Goal: Check status: Check status

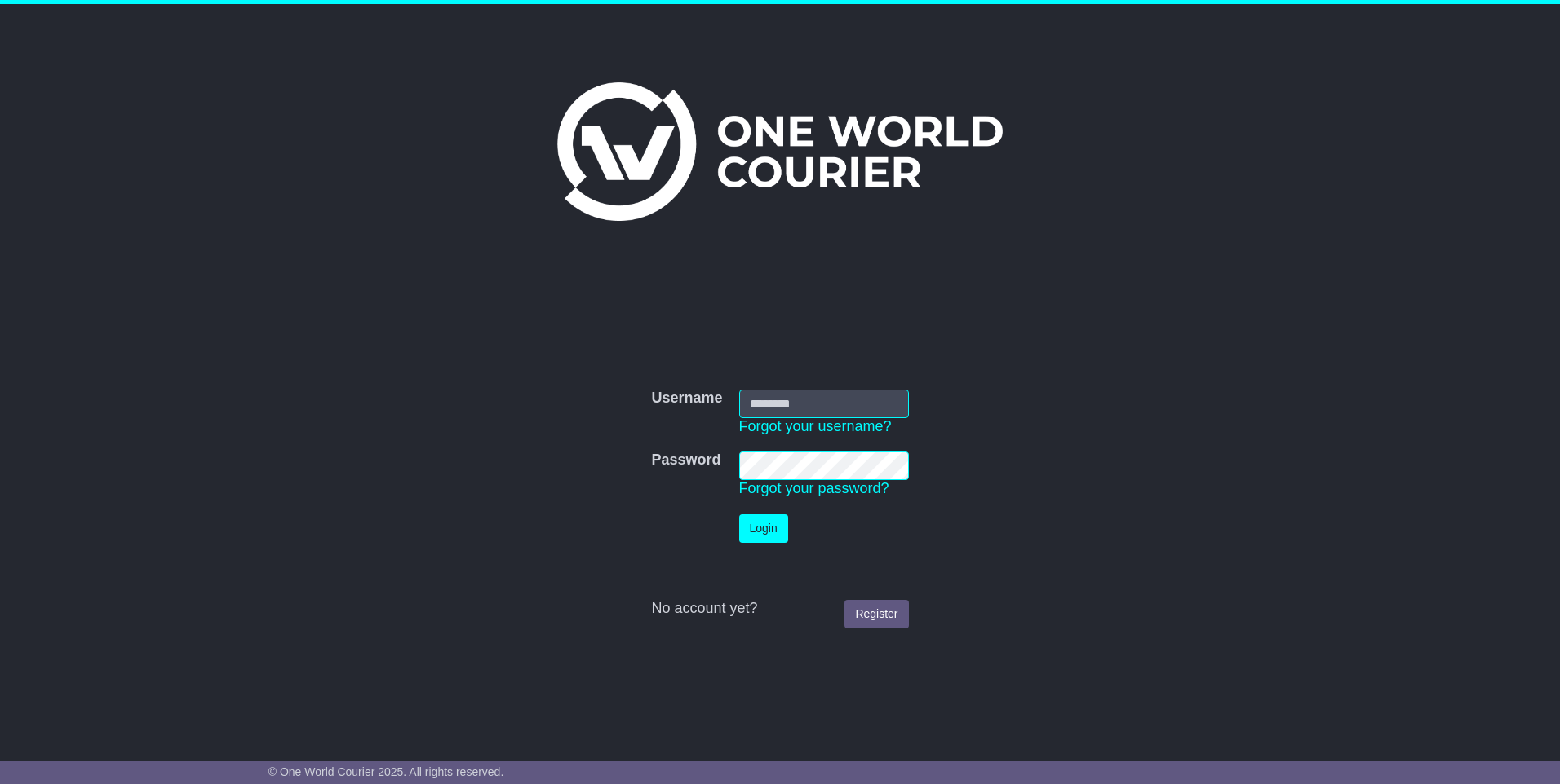
type input "**********"
click at [780, 529] on button "Login" at bounding box center [763, 529] width 49 height 29
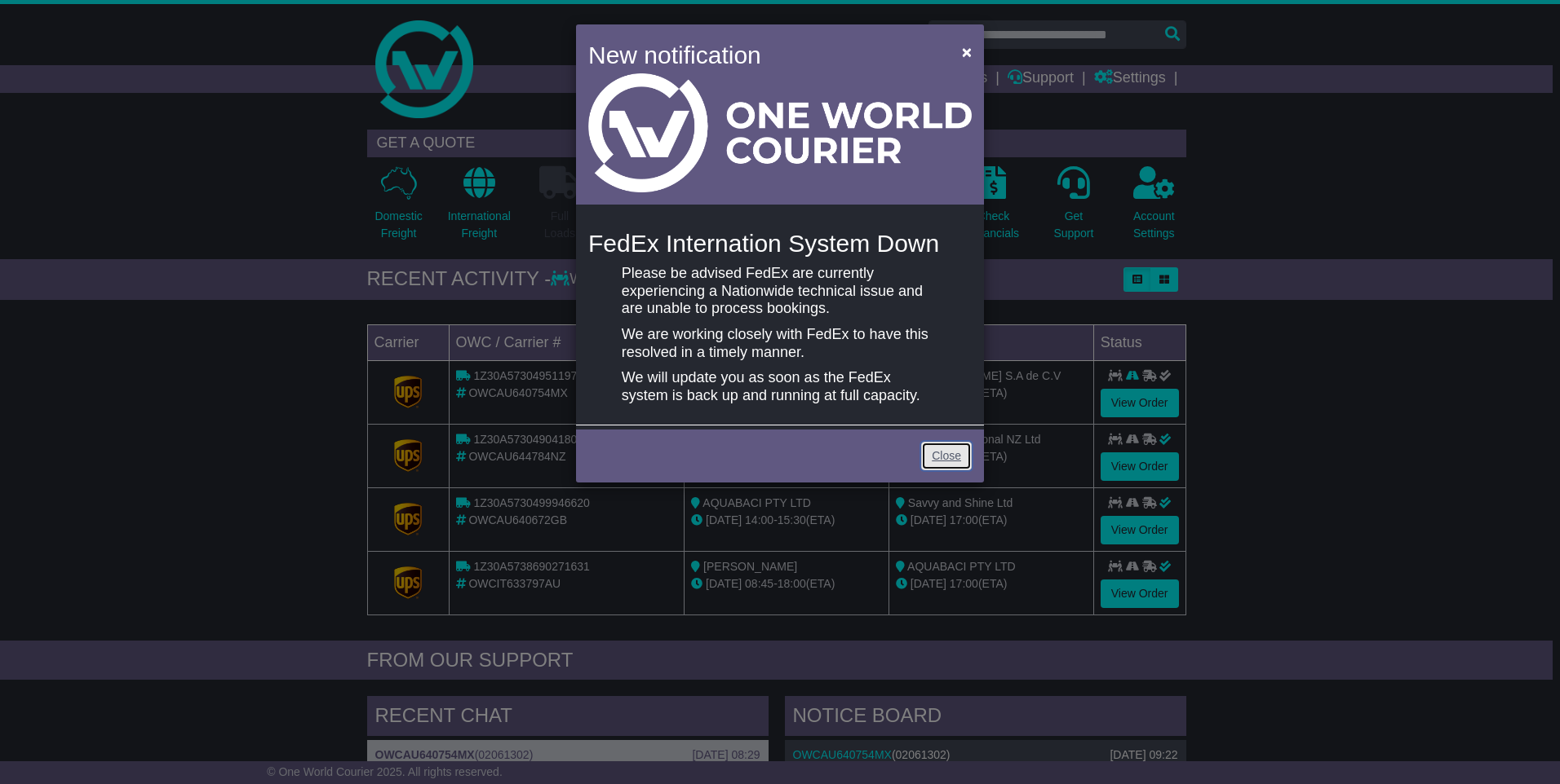
click at [942, 451] on link "Close" at bounding box center [947, 457] width 50 height 29
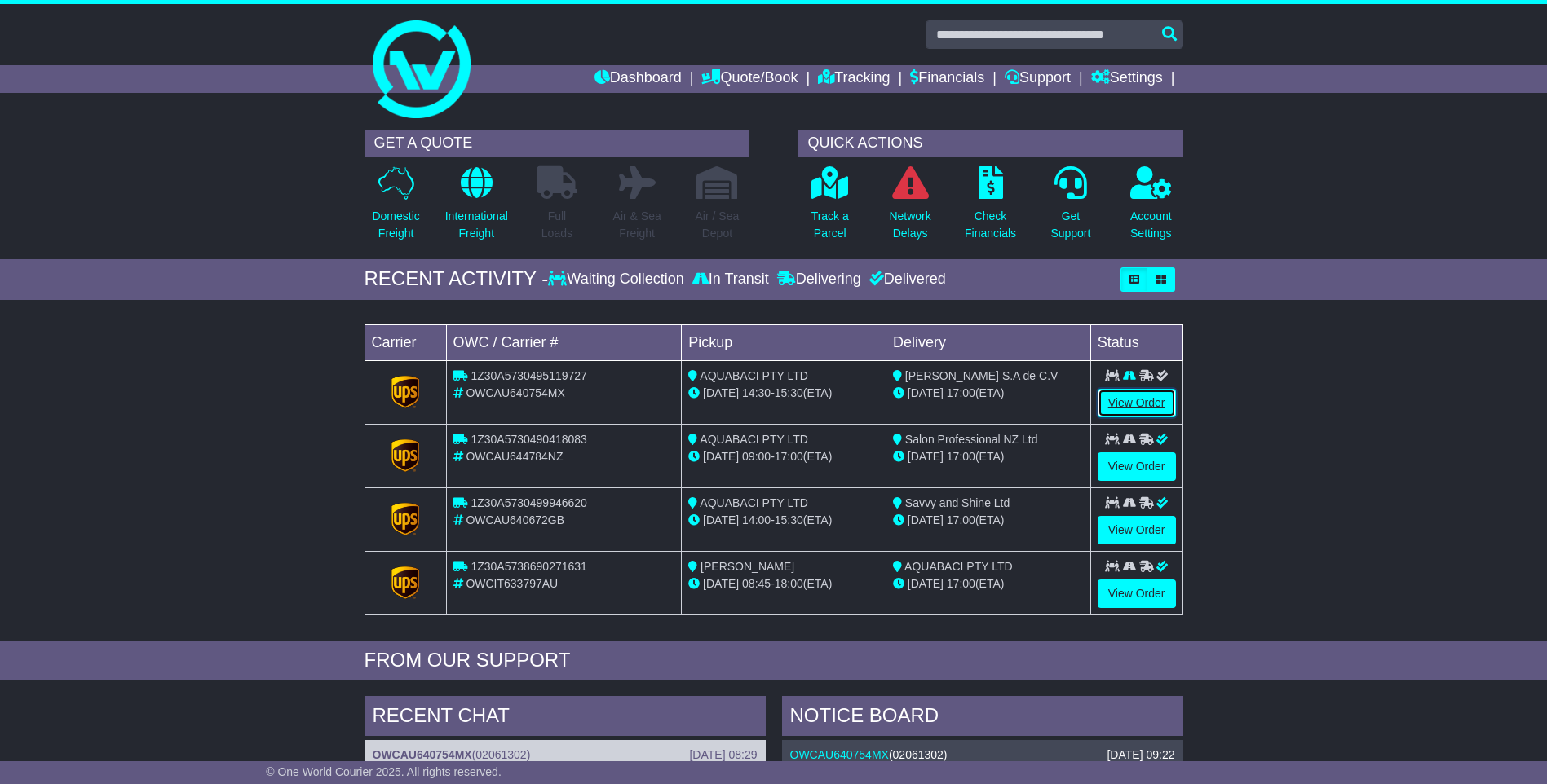
click at [1133, 392] on link "View Order" at bounding box center [1137, 404] width 78 height 29
